Goal: Learn about a topic: Learn about a topic

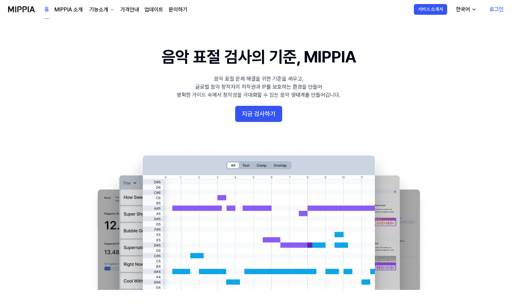
click at [457, 93] on 배너 "음악 표절 검사의 기준, MIPPIA 음악 표절 문제 해결을 위한 기준을 세우고, 글로벌 음악 창작자의 저작권과 IP를 보호하는 환경을 만들어…" at bounding box center [259, 168] width 484 height 244
click at [441, 12] on button "서비스 소개서" at bounding box center [430, 9] width 33 height 11
click at [15, 11] on img at bounding box center [21, 9] width 27 height 18
click at [24, 10] on img at bounding box center [21, 9] width 27 height 18
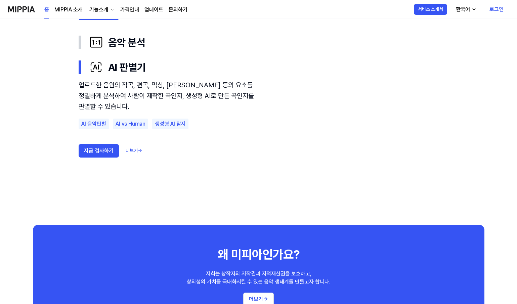
scroll to position [537, 0]
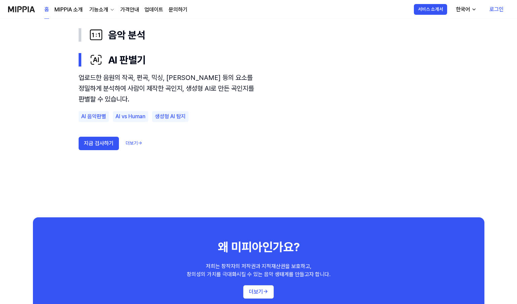
click at [503, 164] on div "음악 표절 검사의 기준, MIPPIA 음악 표절 문제 해결을 위한 기준을 세우고, 글로벌 음악 창작자의 저작권과 IP를 보호하는 환경을 만들어…" at bounding box center [258, 206] width 517 height 1448
